Goal: Use online tool/utility: Utilize a website feature to perform a specific function

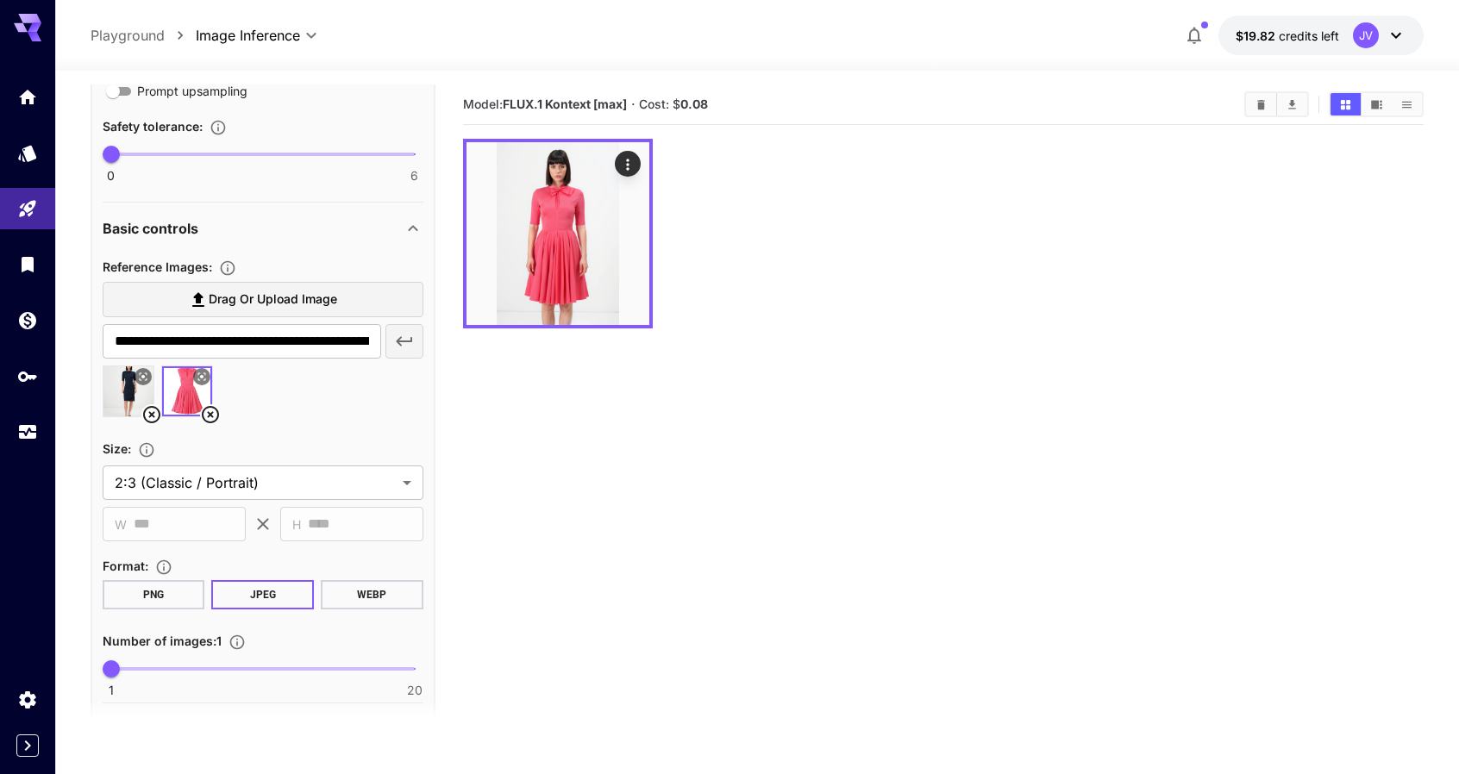
scroll to position [973, 0]
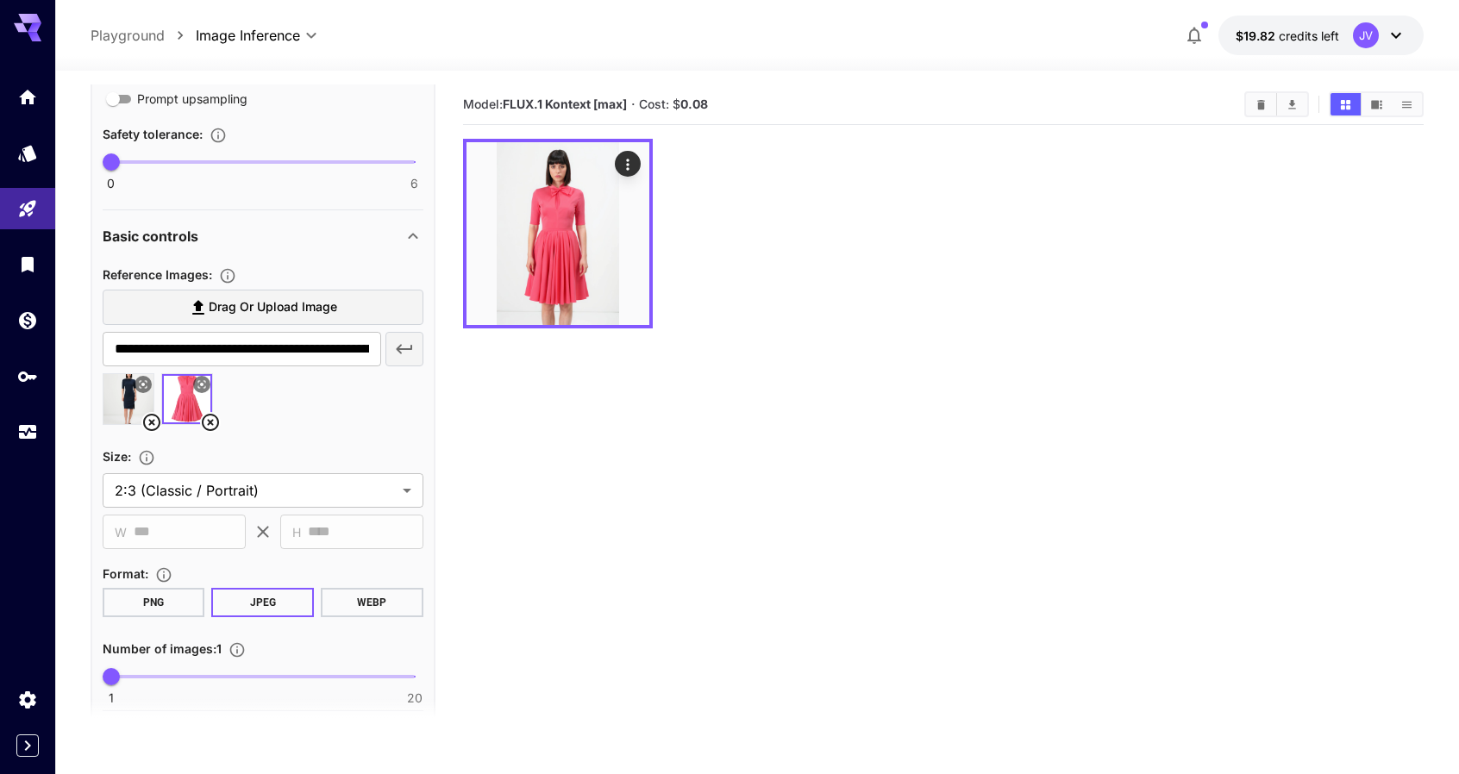
click at [306, 239] on div "Basic controls" at bounding box center [253, 236] width 300 height 21
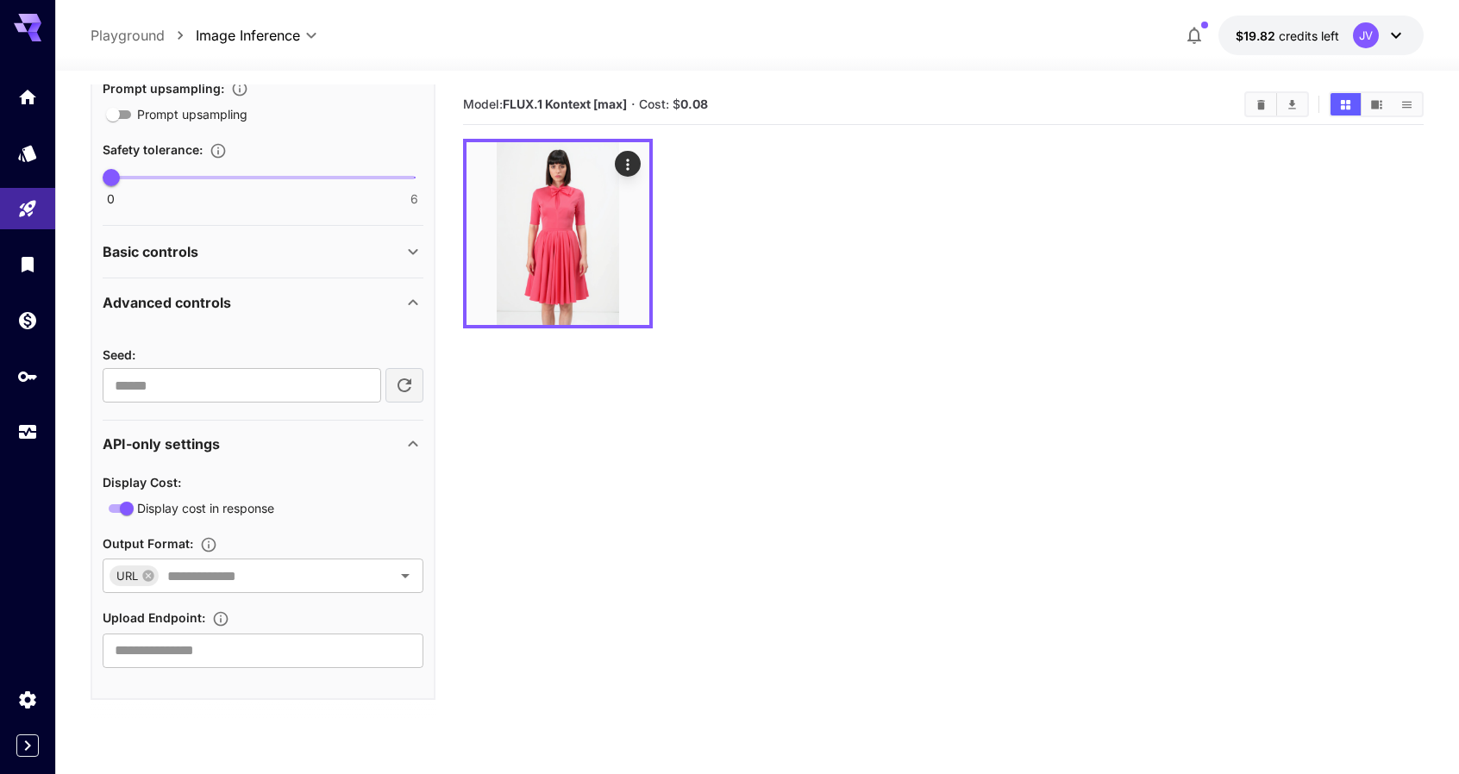
click at [293, 235] on div "Basic controls" at bounding box center [263, 251] width 321 height 41
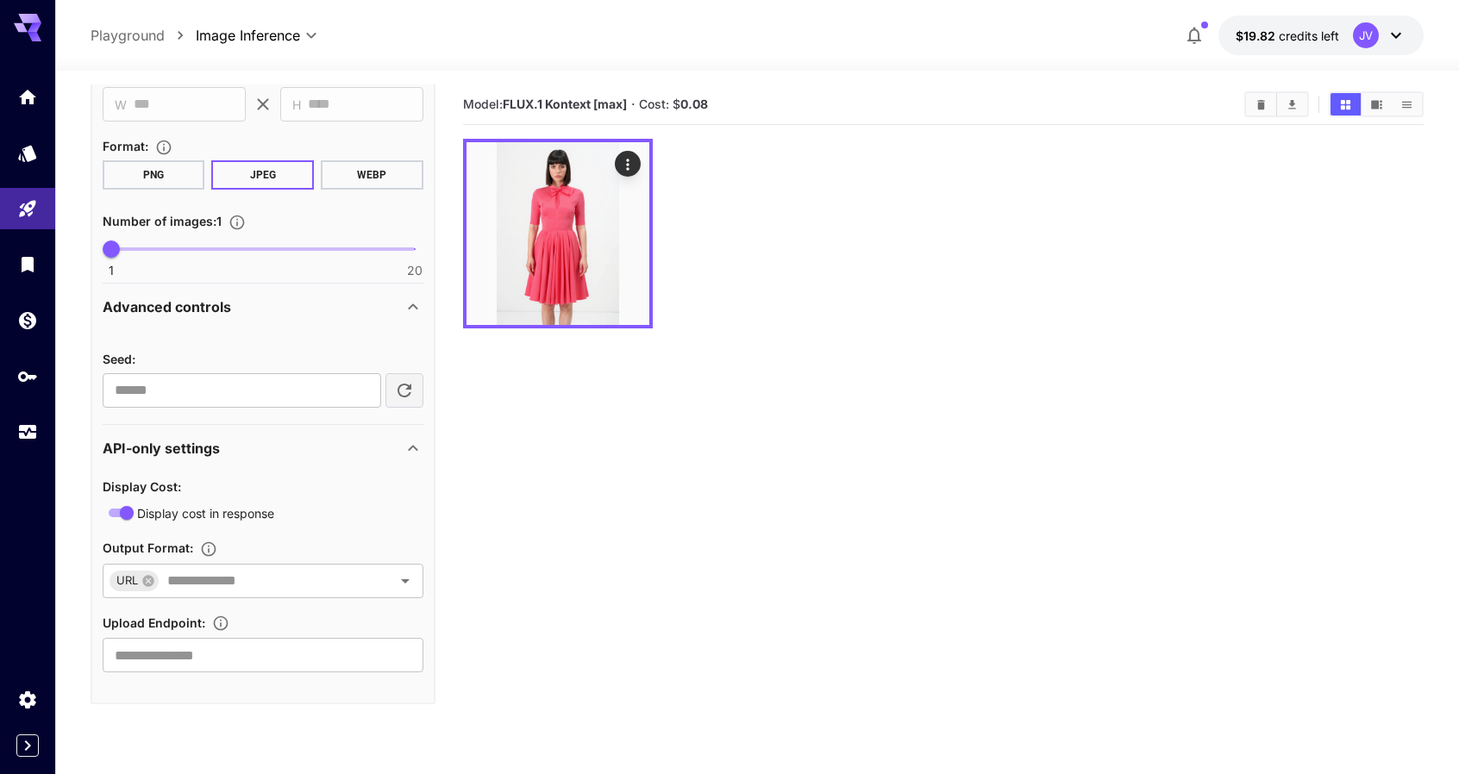
scroll to position [1404, 0]
click at [518, 460] on section "Model: FLUX.1 Kontext [max] · Cost: $ 0.08" at bounding box center [944, 472] width 962 height 774
click at [692, 426] on section "Model: FLUX.1 Kontext [max] · Cost: $ 0.08" at bounding box center [944, 472] width 962 height 774
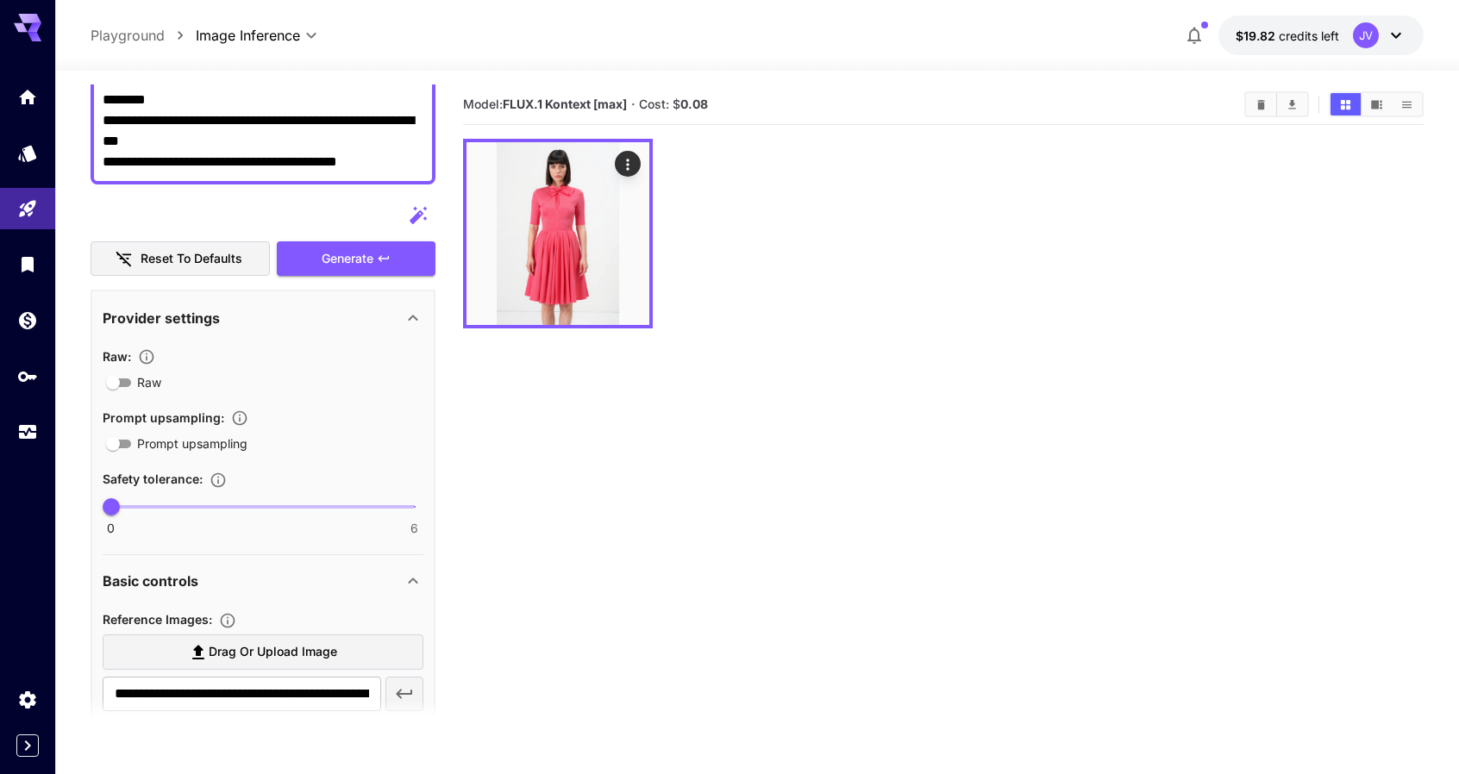
scroll to position [628, 0]
click at [550, 513] on section "Model: FLUX.1 Kontext [max] · Cost: $ 0.08" at bounding box center [944, 472] width 962 height 774
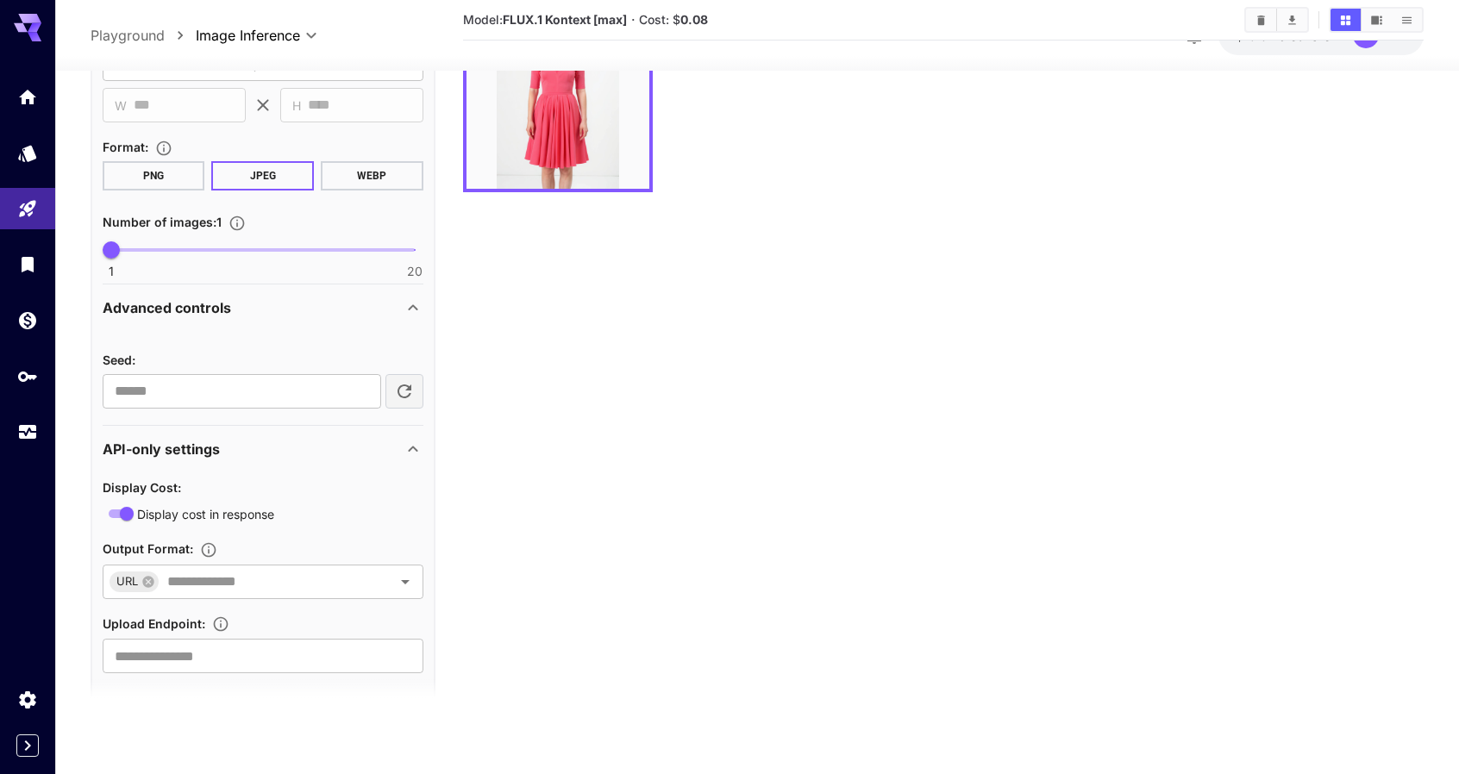
scroll to position [1404, 0]
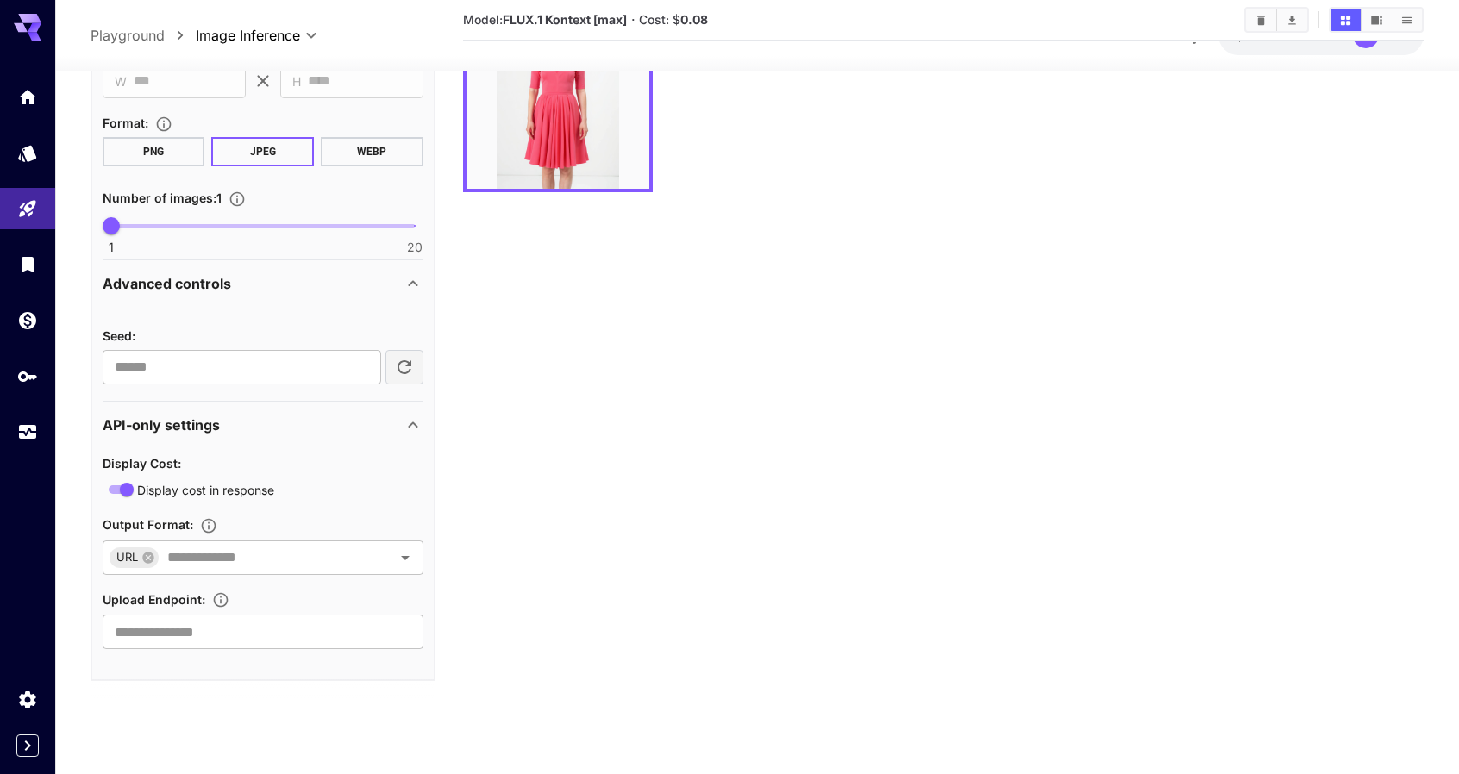
click at [586, 406] on section "Model: FLUX.1 Kontext [max] · Cost: $ 0.08" at bounding box center [944, 335] width 962 height 774
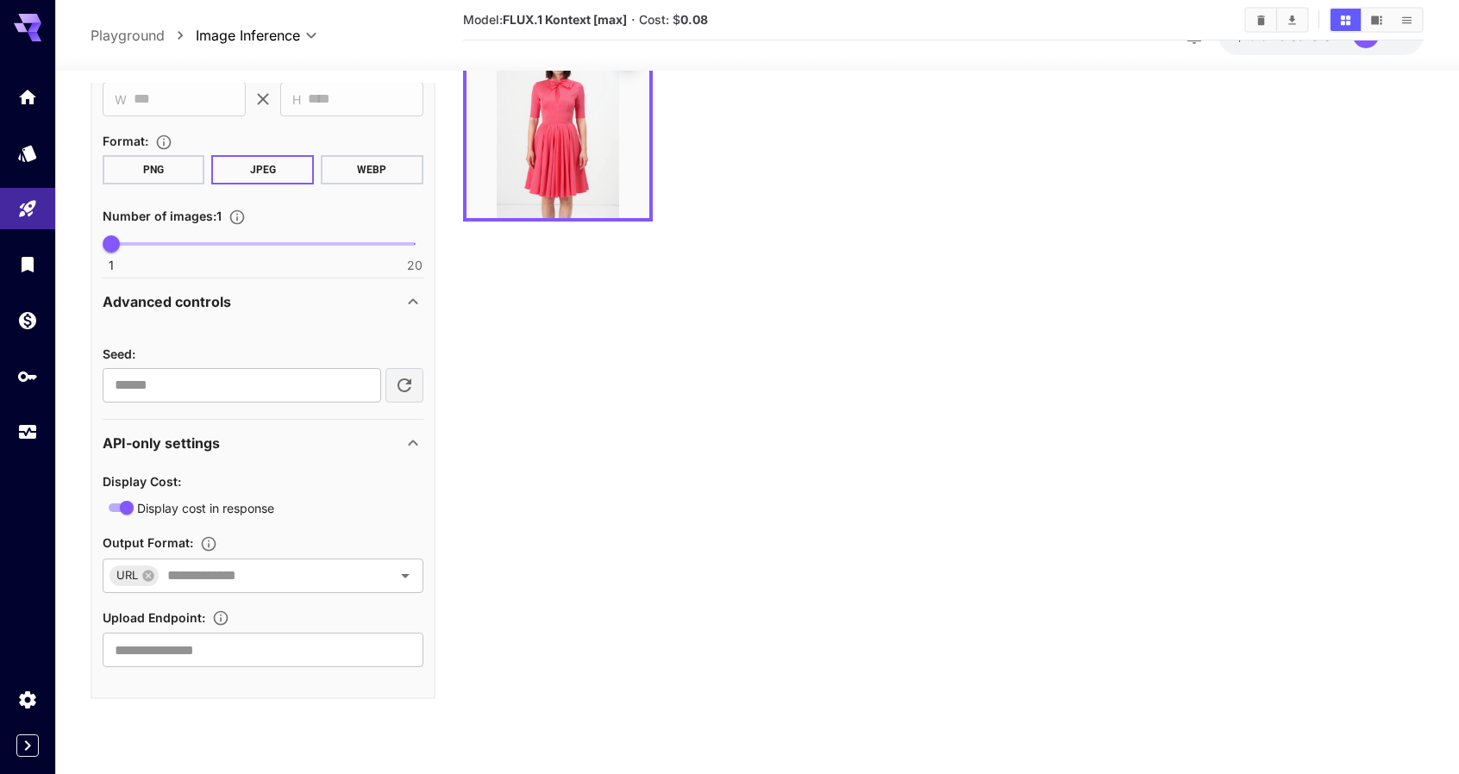
scroll to position [0, 0]
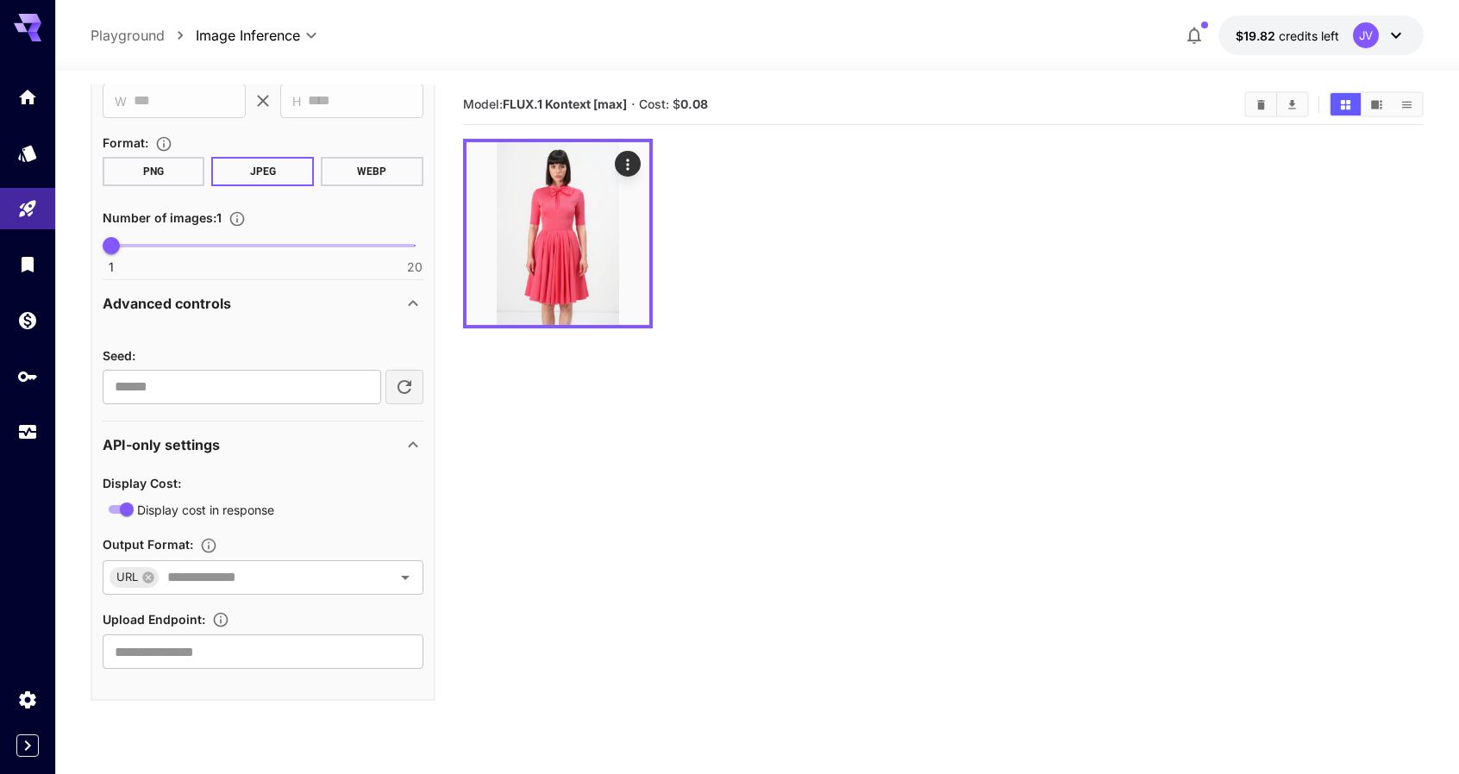
click at [861, 425] on section "Model: FLUX.1 Kontext [max] · Cost: $ 0.08" at bounding box center [944, 472] width 962 height 774
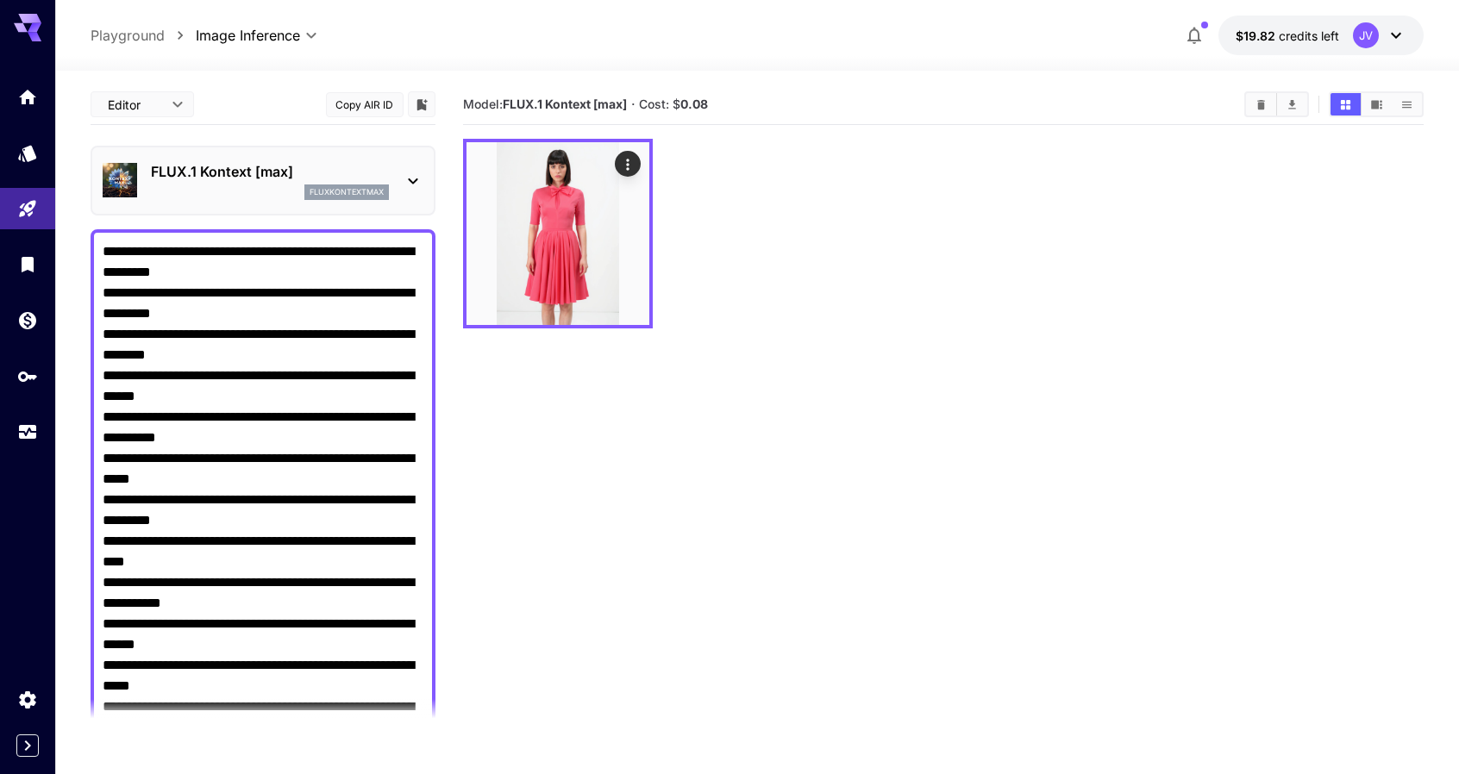
drag, startPoint x: 937, startPoint y: 358, endPoint x: 964, endPoint y: 336, distance: 35.0
click at [937, 358] on section "Model: FLUX.1 Kontext [max] · Cost: $ 0.08" at bounding box center [944, 472] width 962 height 774
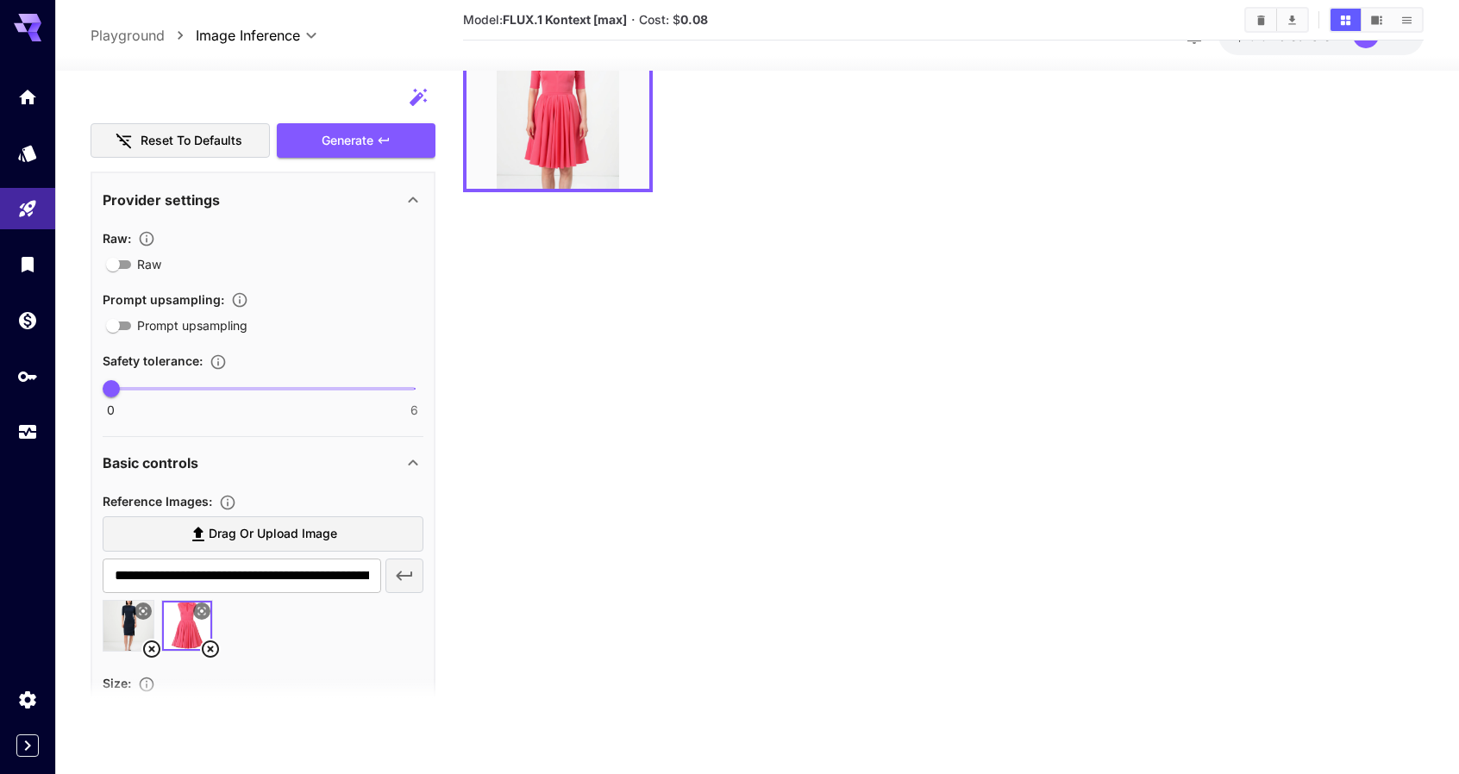
scroll to position [800, 0]
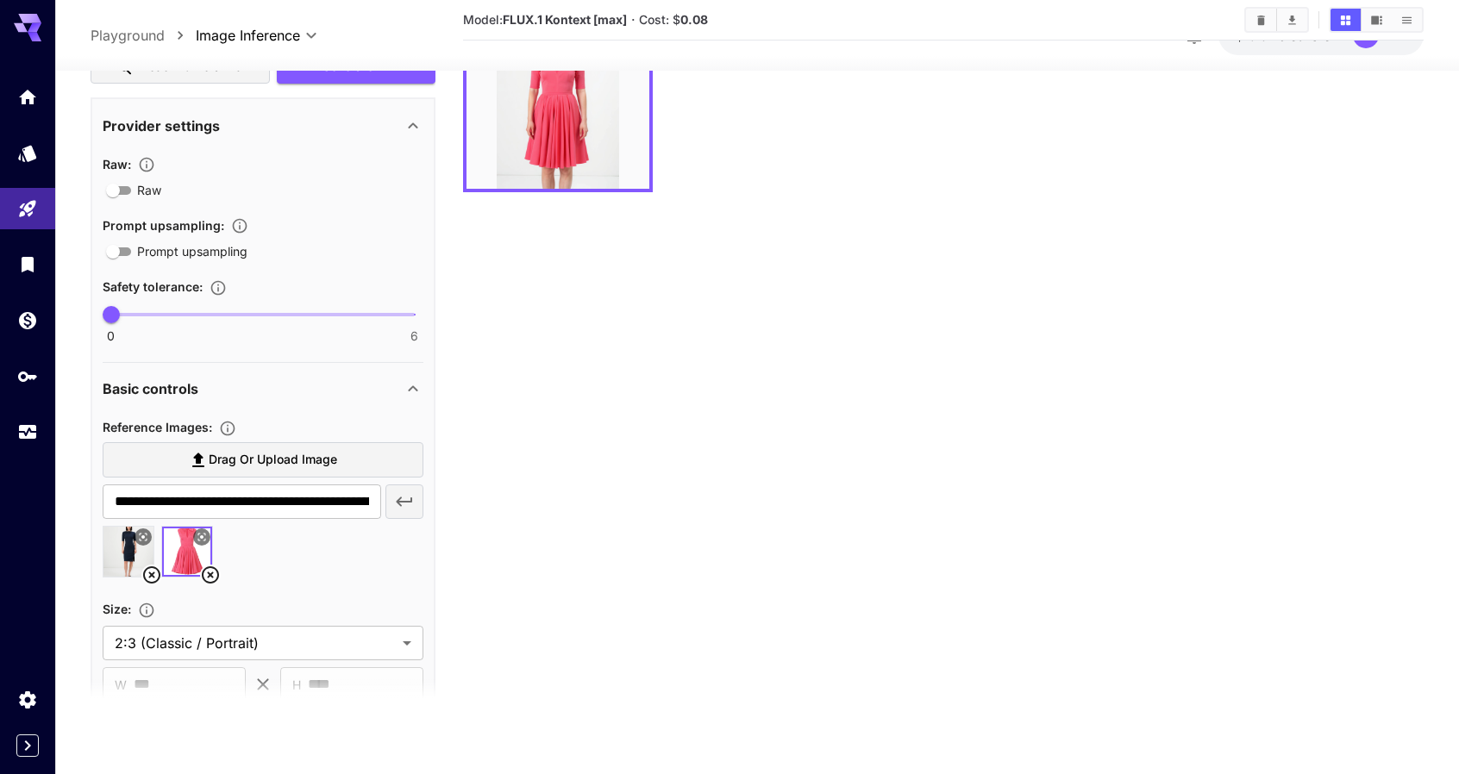
click at [212, 575] on icon at bounding box center [210, 575] width 17 height 17
click at [150, 573] on icon at bounding box center [151, 575] width 17 height 17
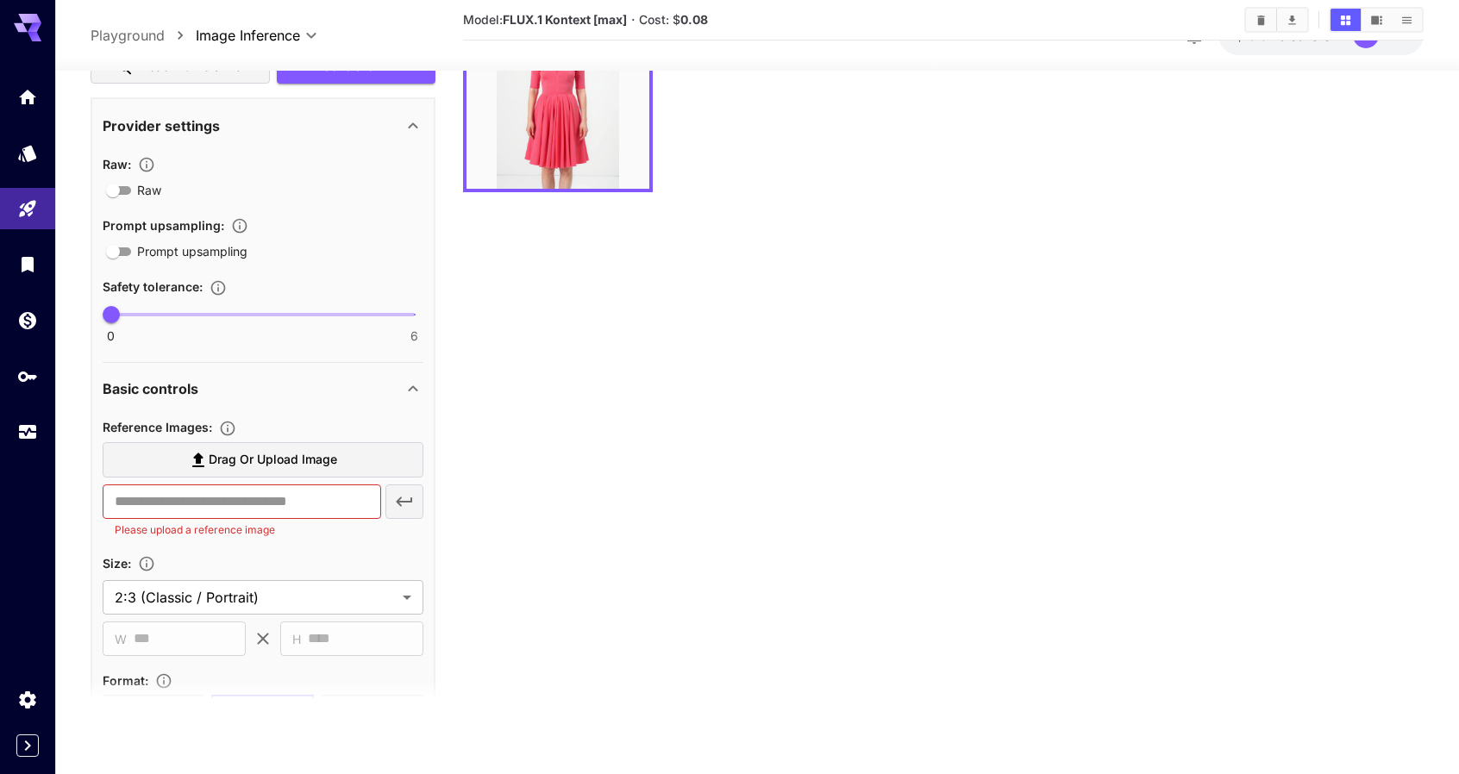
click at [331, 446] on label "Drag or upload image" at bounding box center [263, 459] width 321 height 35
click at [0, 0] on input "Drag or upload image" at bounding box center [0, 0] width 0 height 0
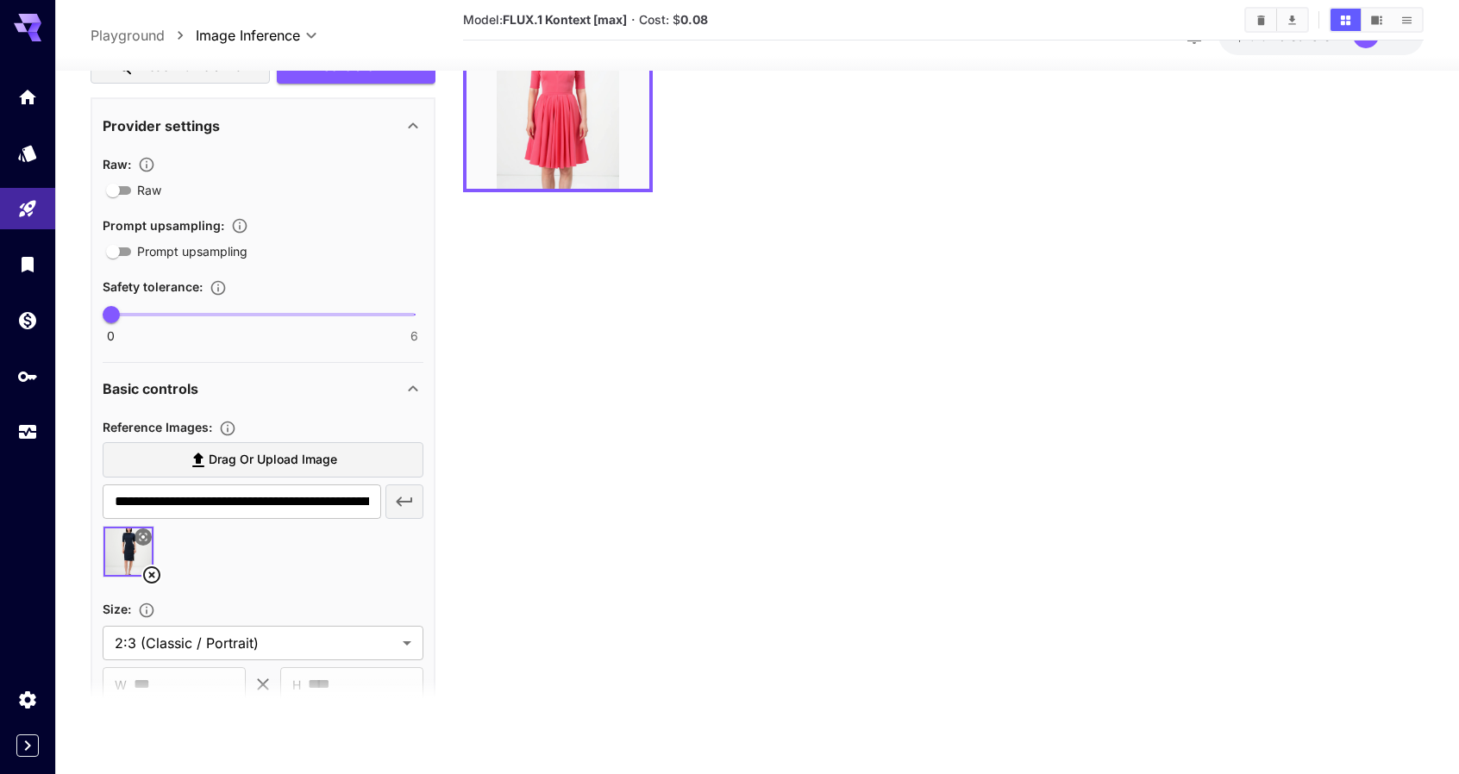
click at [266, 454] on span "Drag or upload image" at bounding box center [273, 460] width 128 height 22
click at [0, 0] on input "Drag or upload image" at bounding box center [0, 0] width 0 height 0
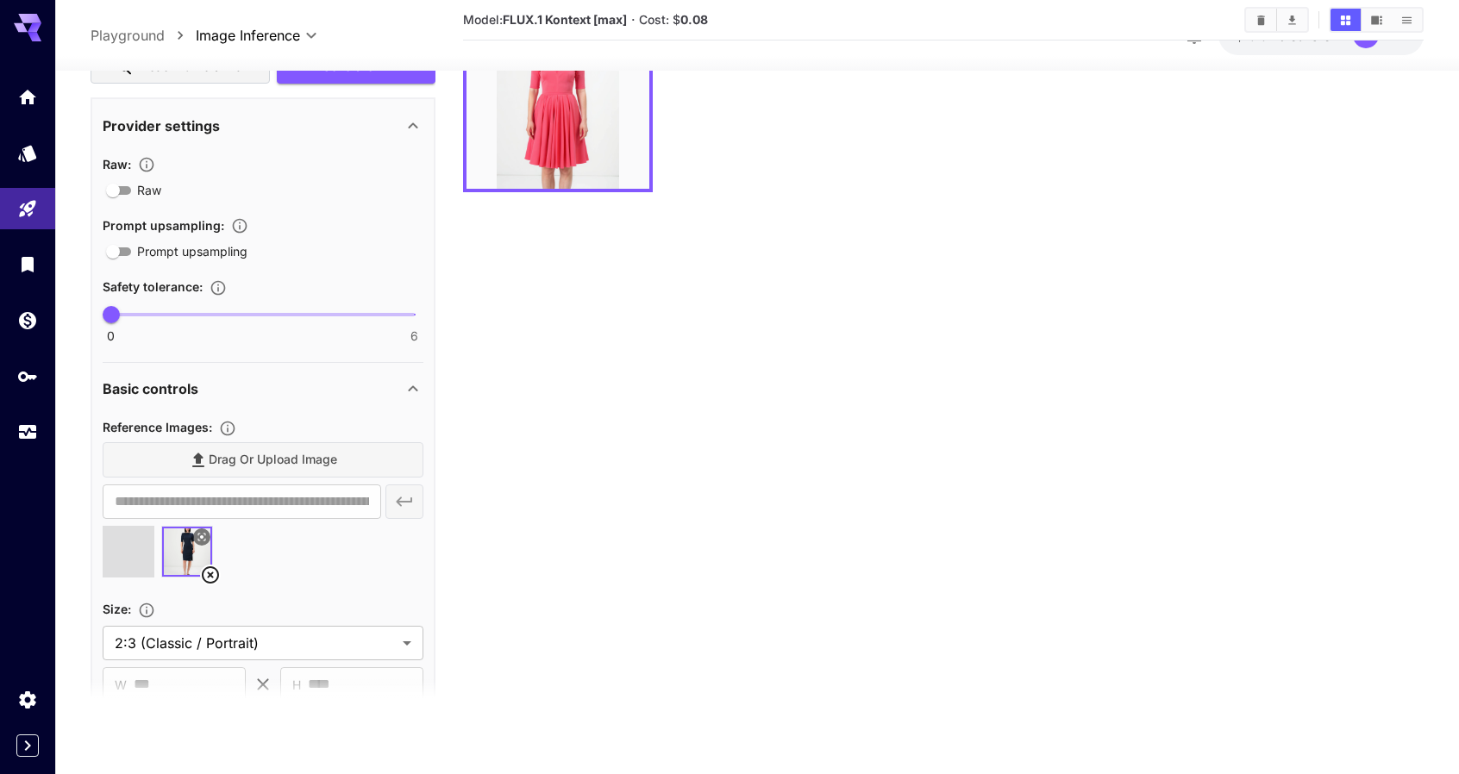
type input "**********"
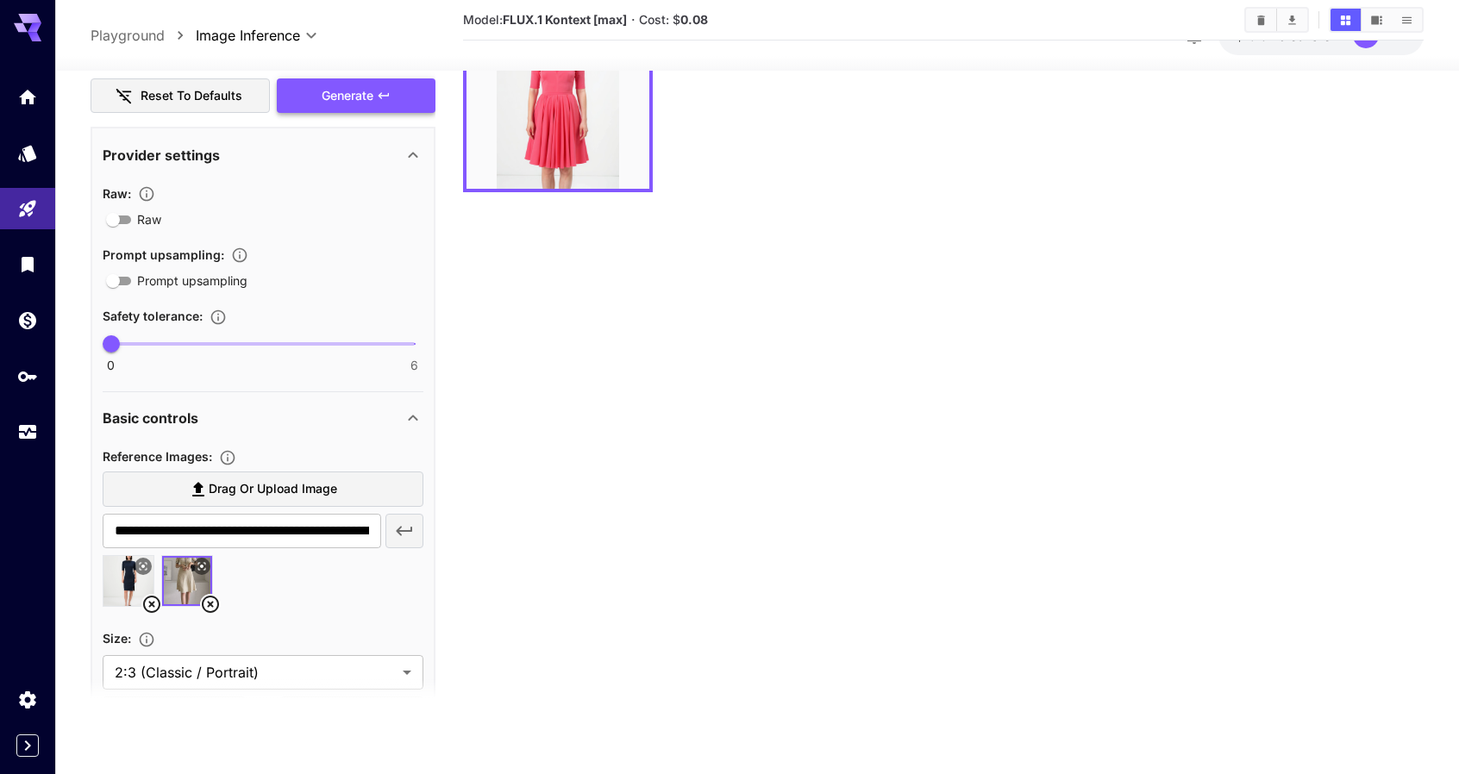
scroll to position [628, 0]
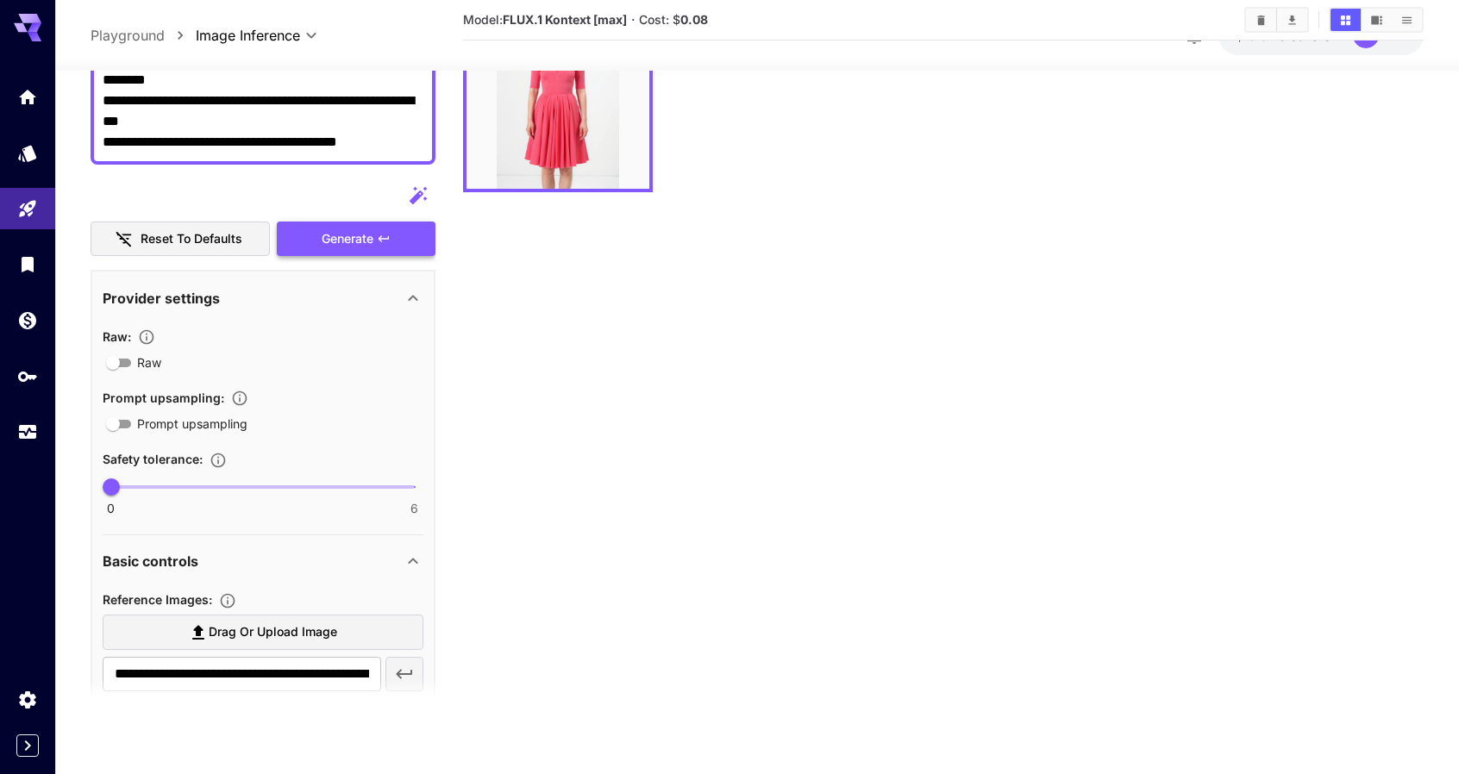
click at [378, 225] on button "Generate" at bounding box center [356, 238] width 159 height 35
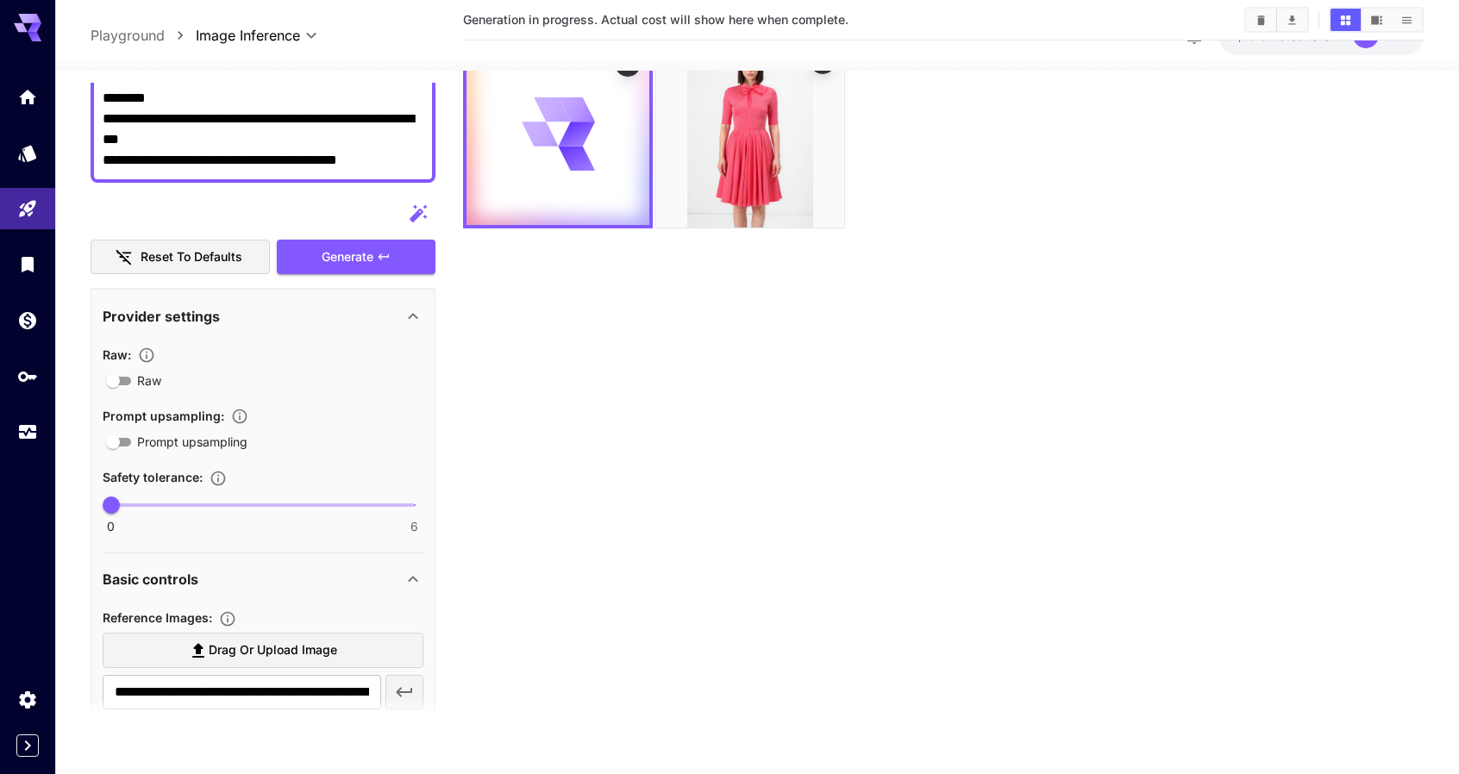
scroll to position [0, 0]
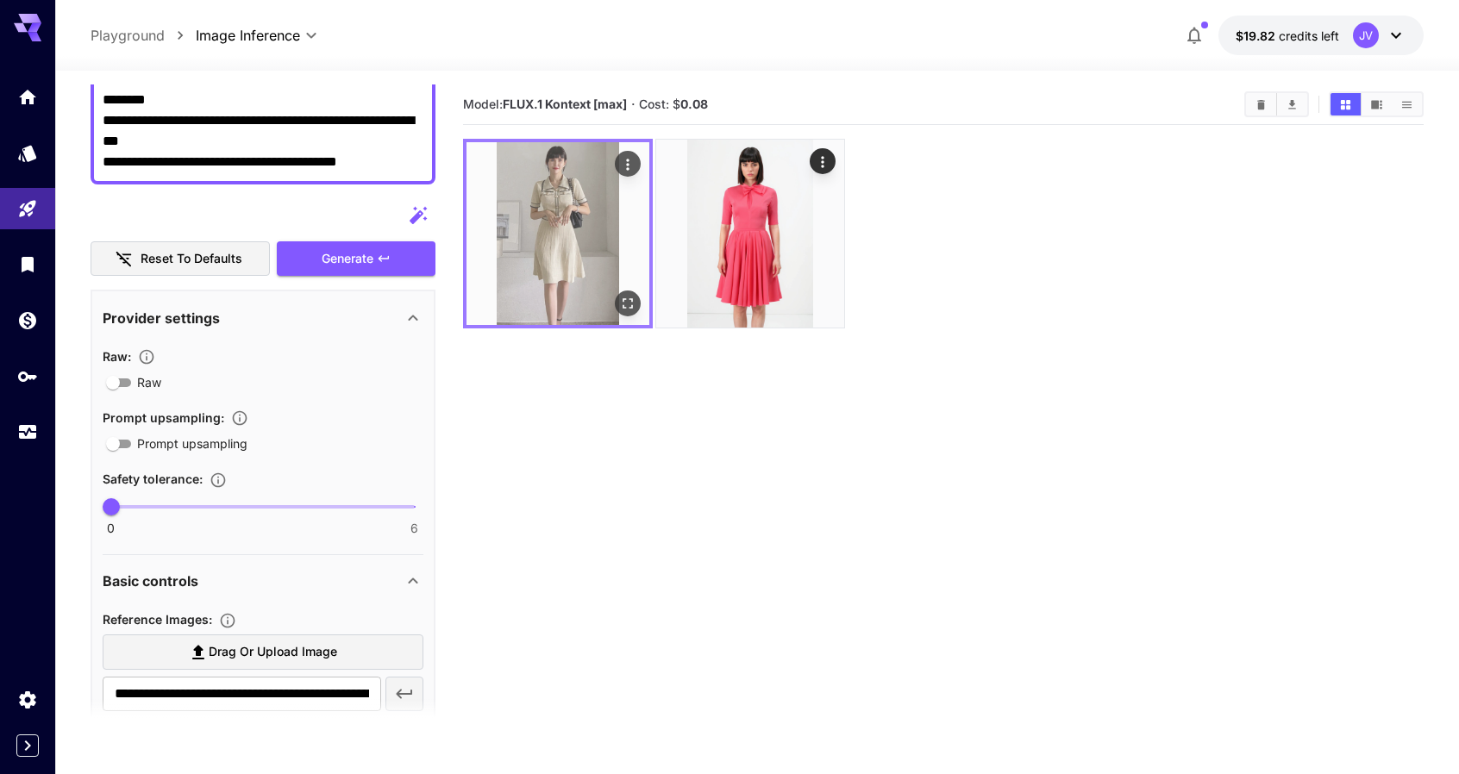
click at [552, 192] on img at bounding box center [558, 233] width 183 height 183
click at [622, 301] on icon "Open in fullscreen" at bounding box center [627, 303] width 17 height 17
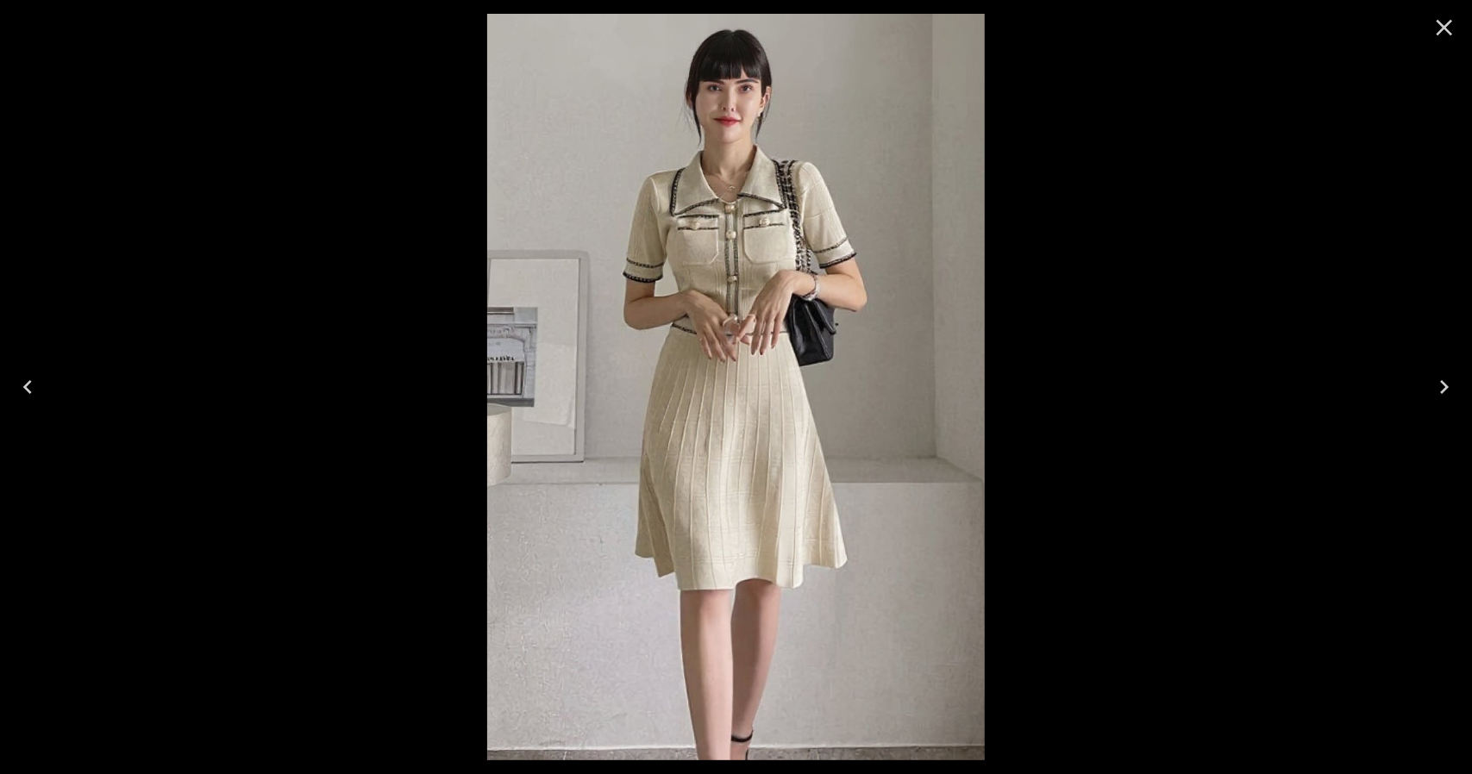
click at [1222, 266] on div at bounding box center [736, 387] width 1472 height 774
click at [1445, 34] on icon "Close" at bounding box center [1445, 28] width 28 height 28
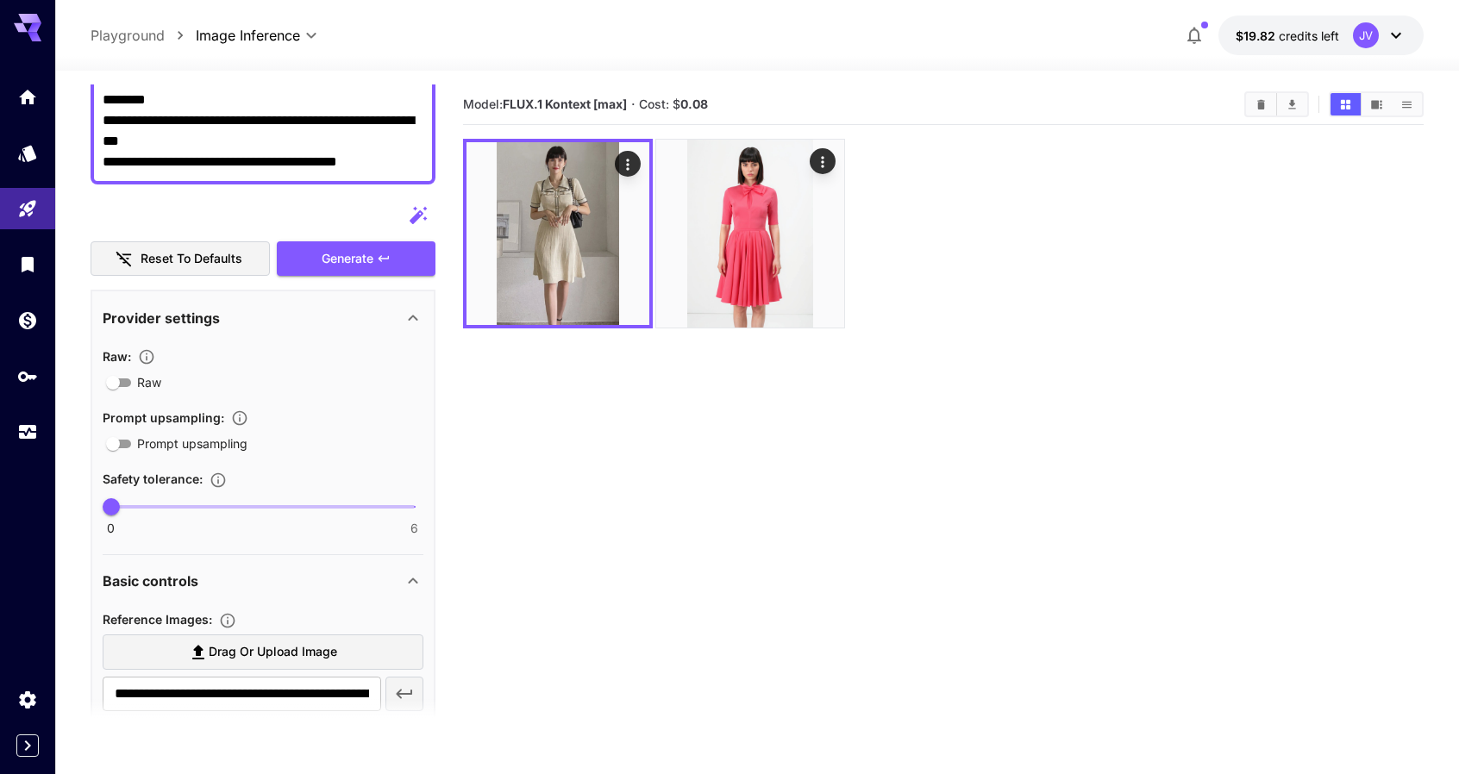
click at [670, 463] on section "Model: FLUX.1 Kontext [max] · Cost: $ 0.08" at bounding box center [944, 472] width 962 height 774
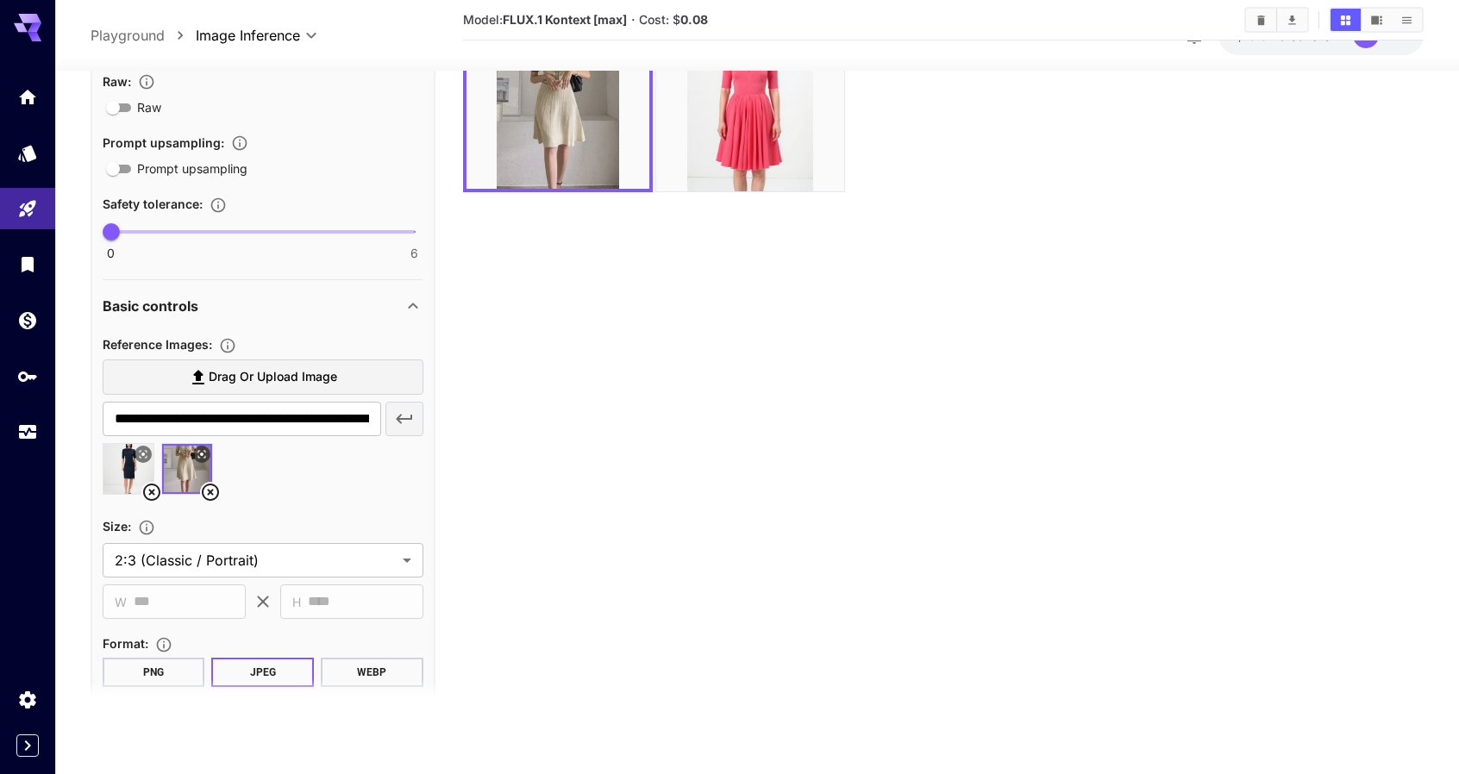
scroll to position [887, 0]
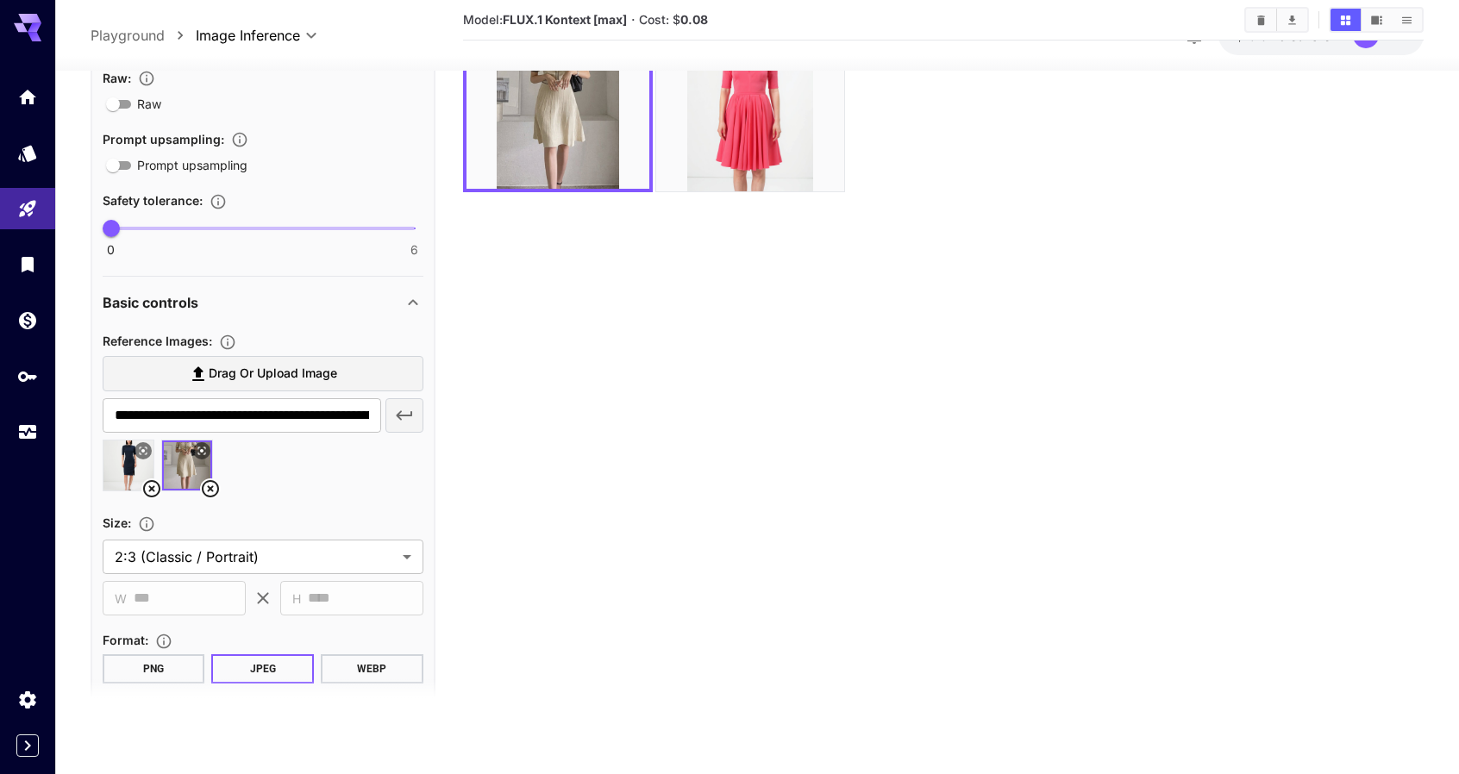
click at [329, 473] on div at bounding box center [263, 473] width 321 height 66
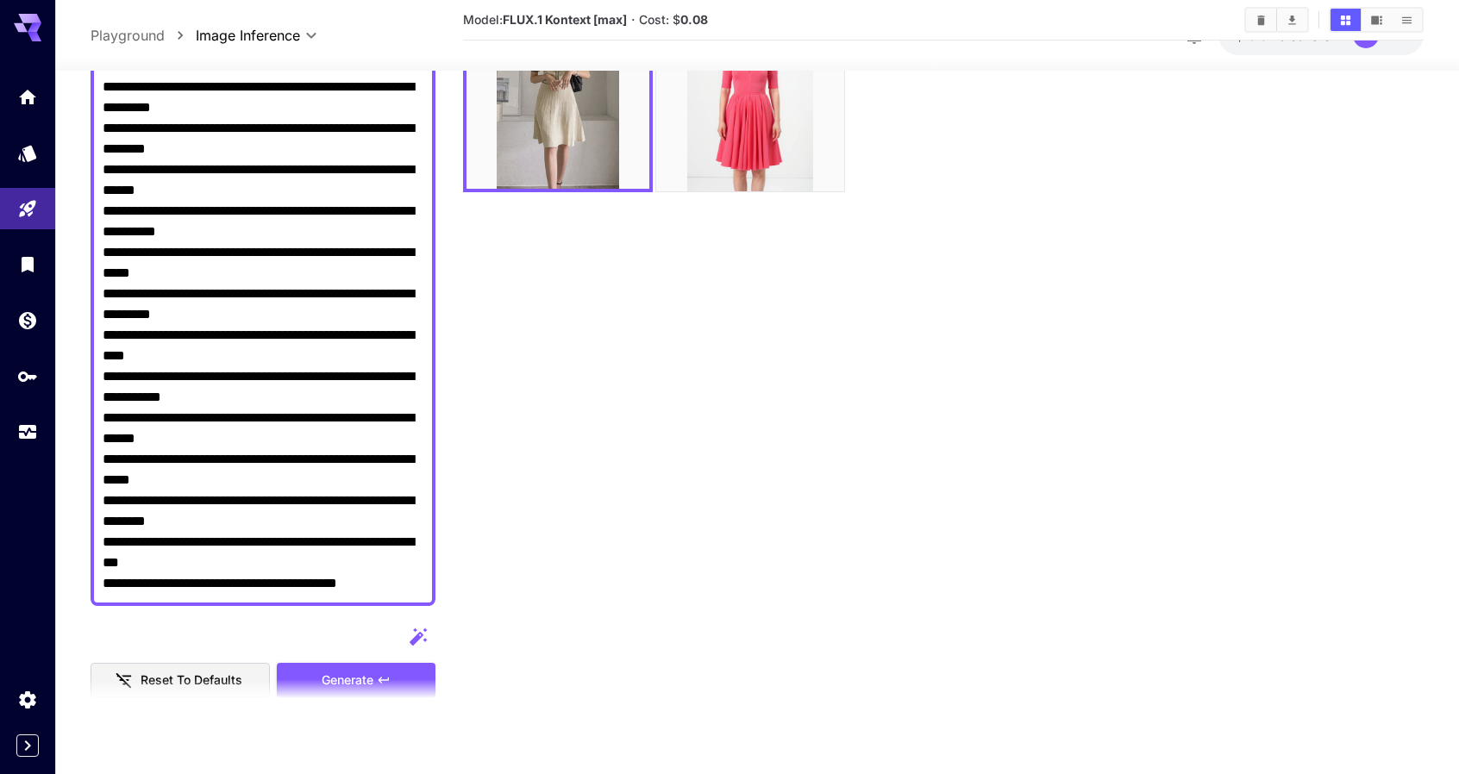
scroll to position [0, 0]
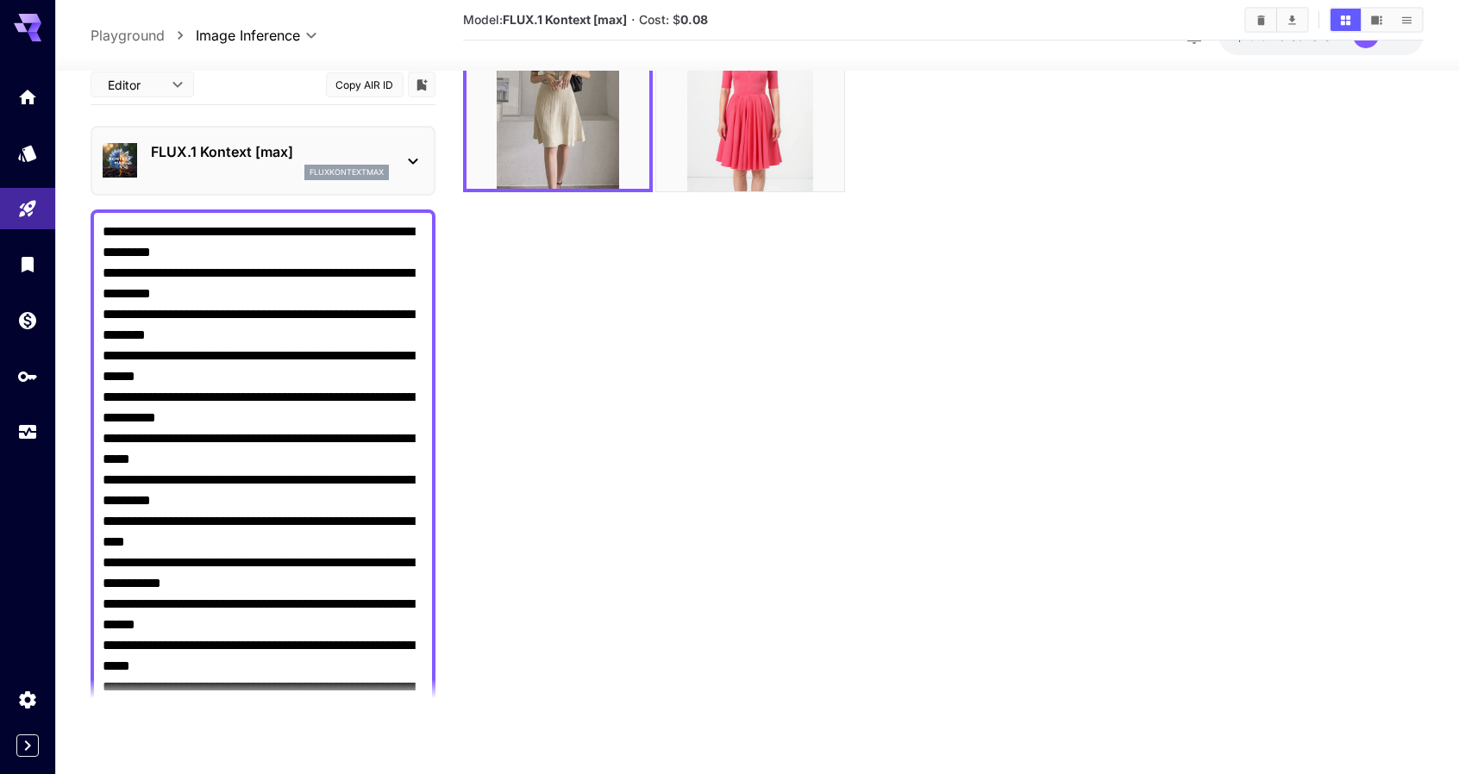
click at [248, 251] on textarea "**********" at bounding box center [263, 500] width 321 height 559
